Goal: Transaction & Acquisition: Purchase product/service

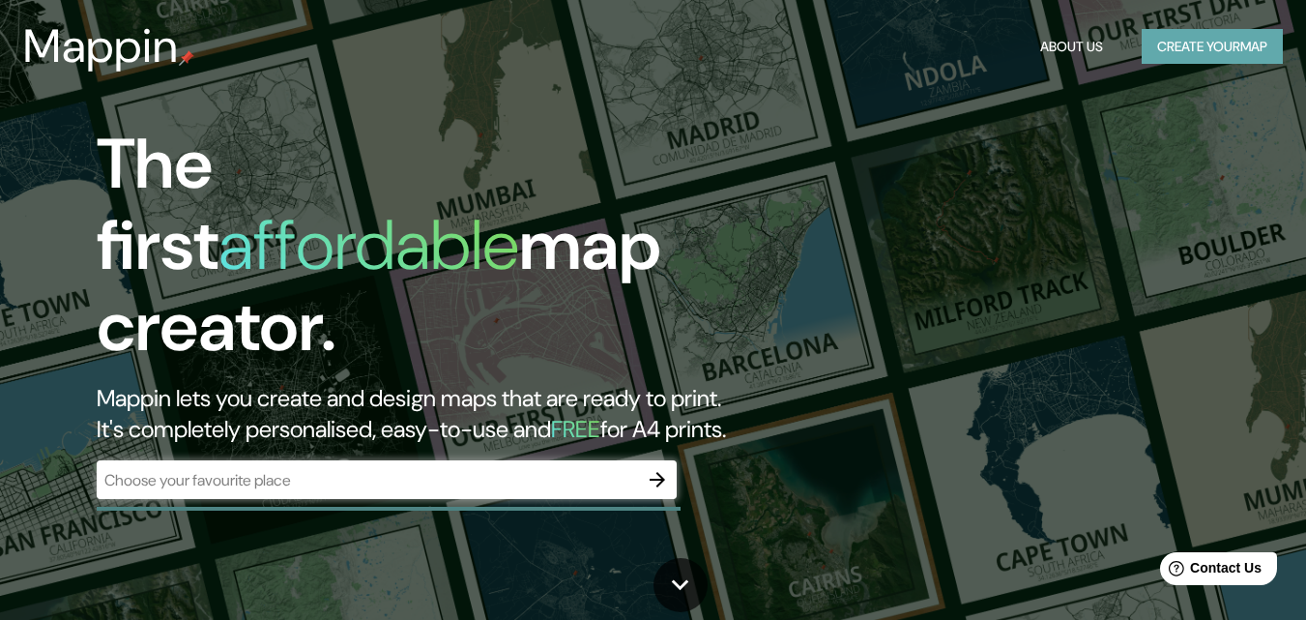
click at [1237, 52] on button "Create your map" at bounding box center [1212, 47] width 141 height 36
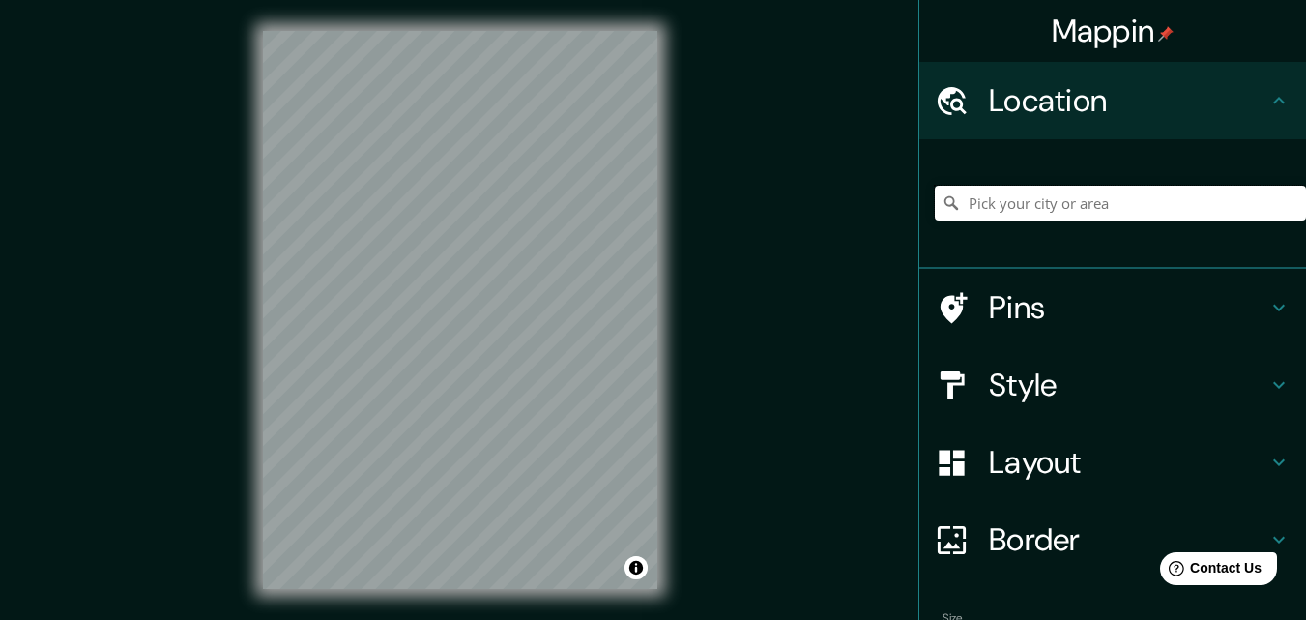
click at [1070, 206] on input "Pick your city or area" at bounding box center [1120, 203] width 371 height 35
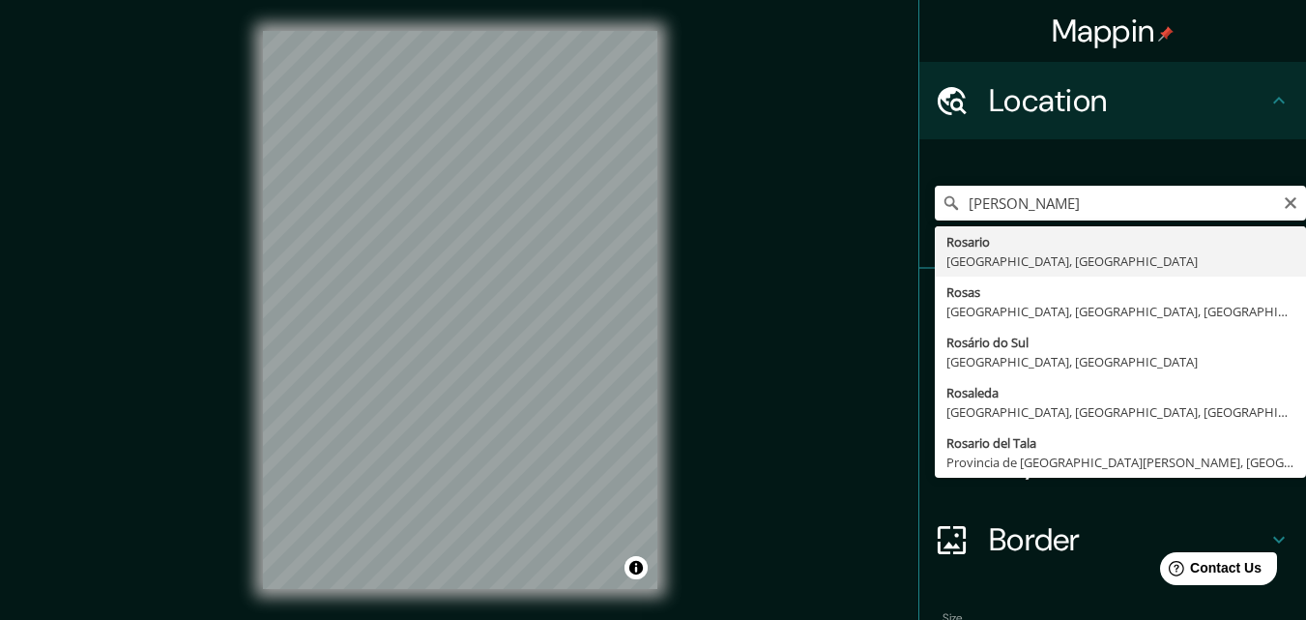
type input "[GEOGRAPHIC_DATA], [GEOGRAPHIC_DATA], [GEOGRAPHIC_DATA]"
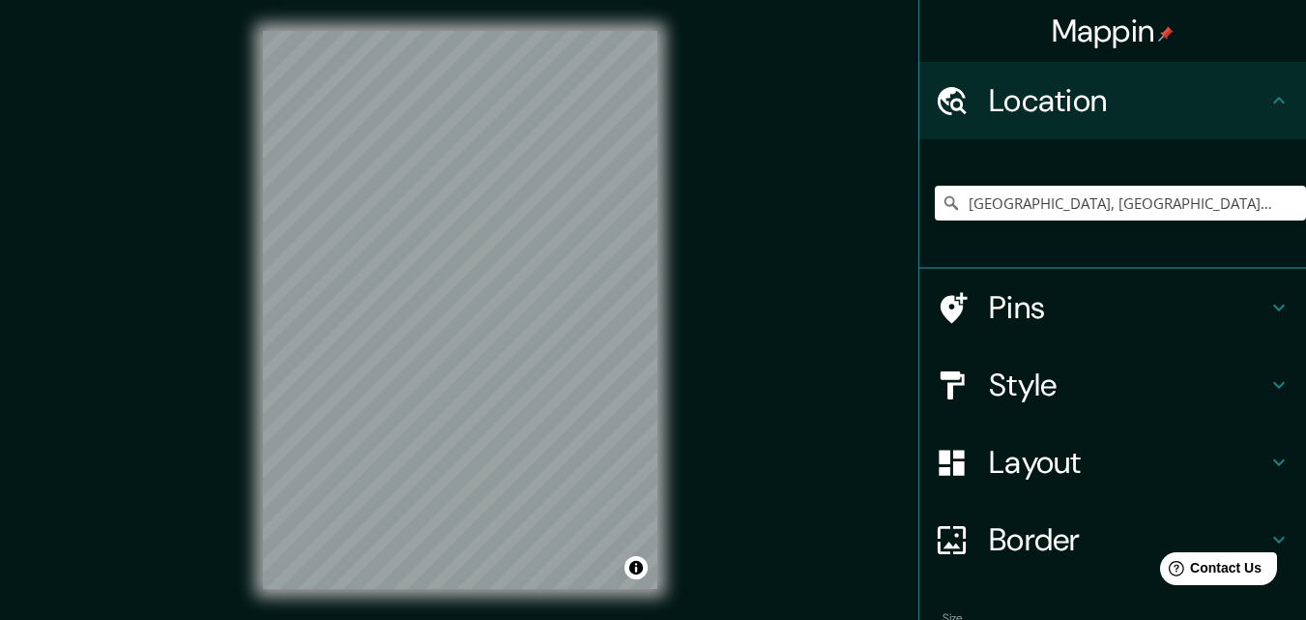
click at [1267, 93] on icon at bounding box center [1278, 100] width 23 height 23
click at [997, 387] on h4 "Style" at bounding box center [1128, 384] width 278 height 39
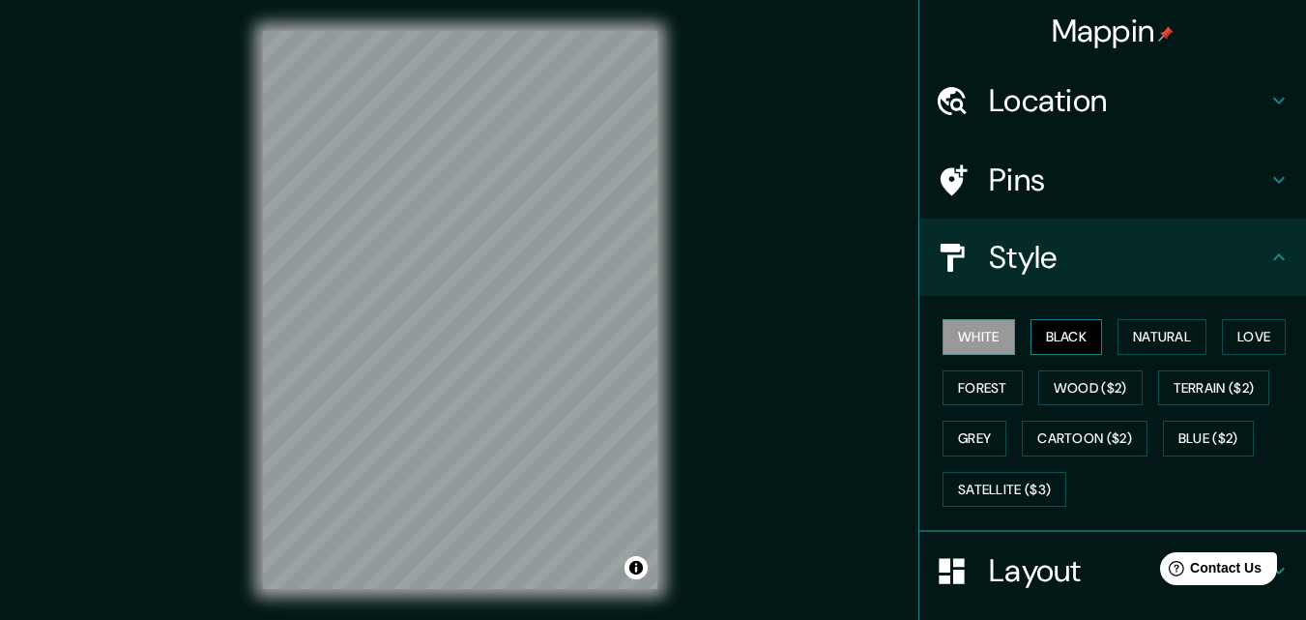
click at [1066, 333] on button "Black" at bounding box center [1066, 337] width 72 height 36
click at [992, 484] on button "Satellite ($3)" at bounding box center [1004, 490] width 124 height 36
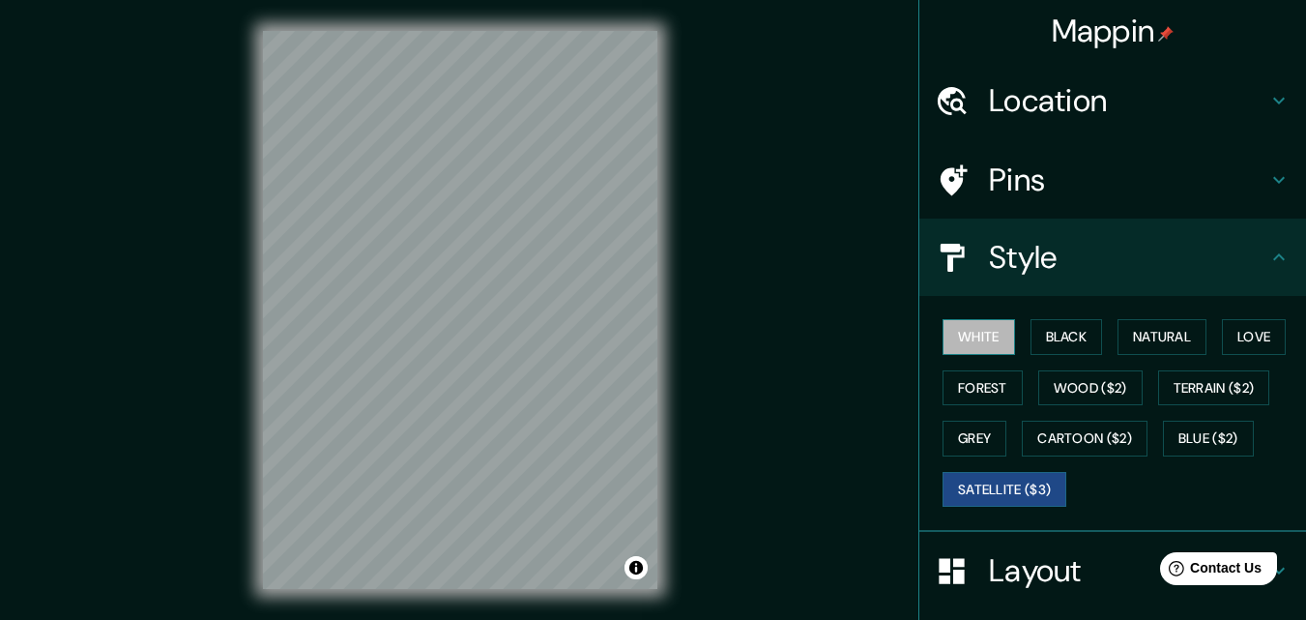
click at [956, 339] on button "White" at bounding box center [978, 337] width 72 height 36
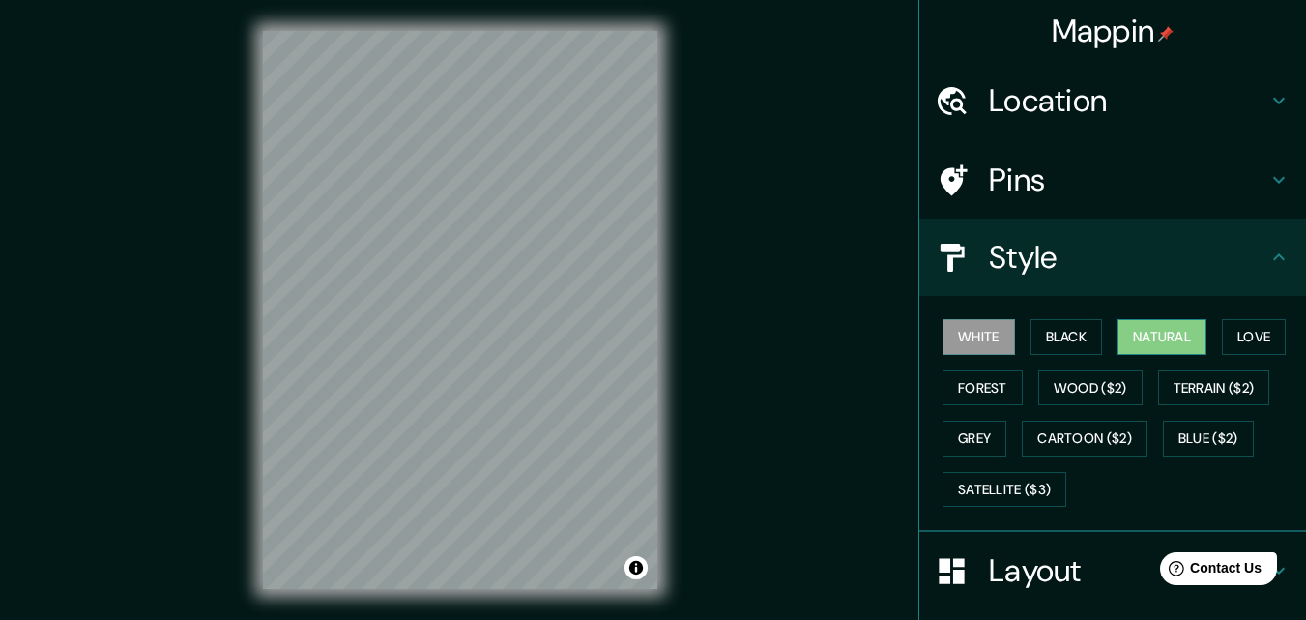
click at [1159, 337] on button "Natural" at bounding box center [1161, 337] width 89 height 36
click at [1254, 335] on button "Love" at bounding box center [1254, 337] width 64 height 36
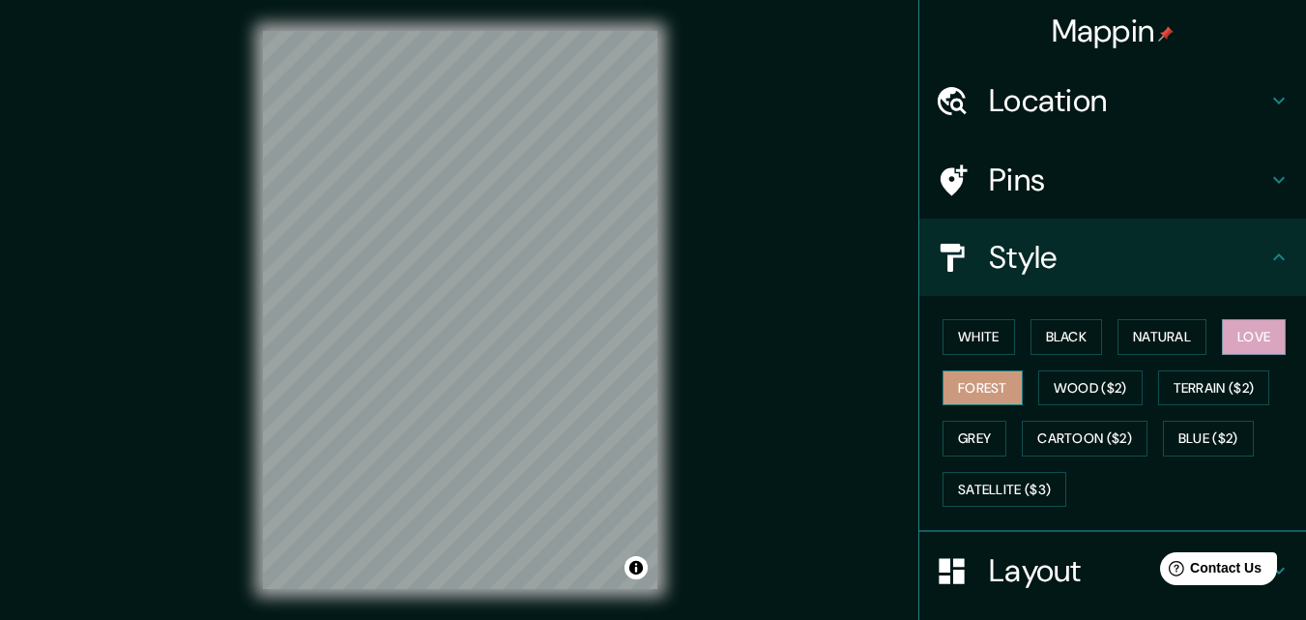
click at [975, 387] on button "Forest" at bounding box center [982, 388] width 80 height 36
click at [1079, 378] on button "Wood ($2)" at bounding box center [1090, 388] width 104 height 36
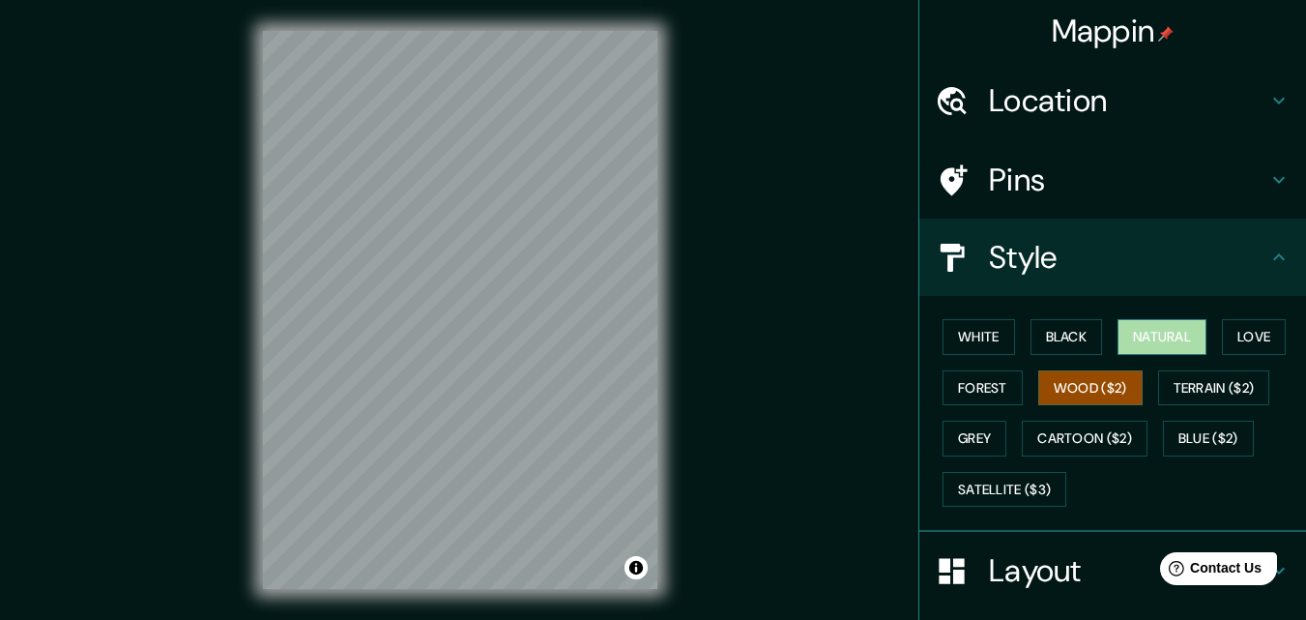
click at [1158, 329] on button "Natural" at bounding box center [1161, 337] width 89 height 36
